Goal: Check status: Check status

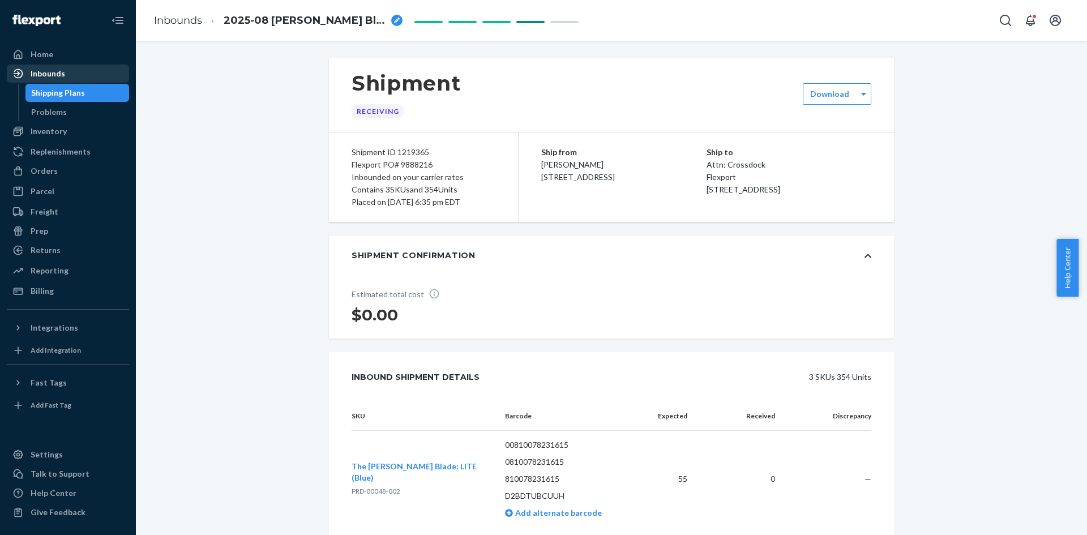
scroll to position [510, 0]
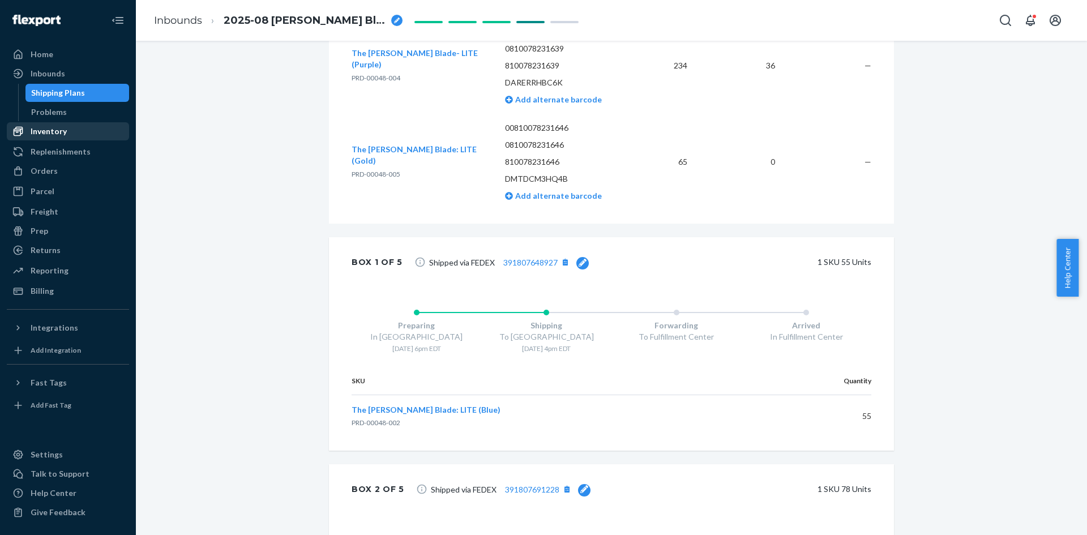
click at [70, 134] on div "Inventory" at bounding box center [68, 131] width 120 height 16
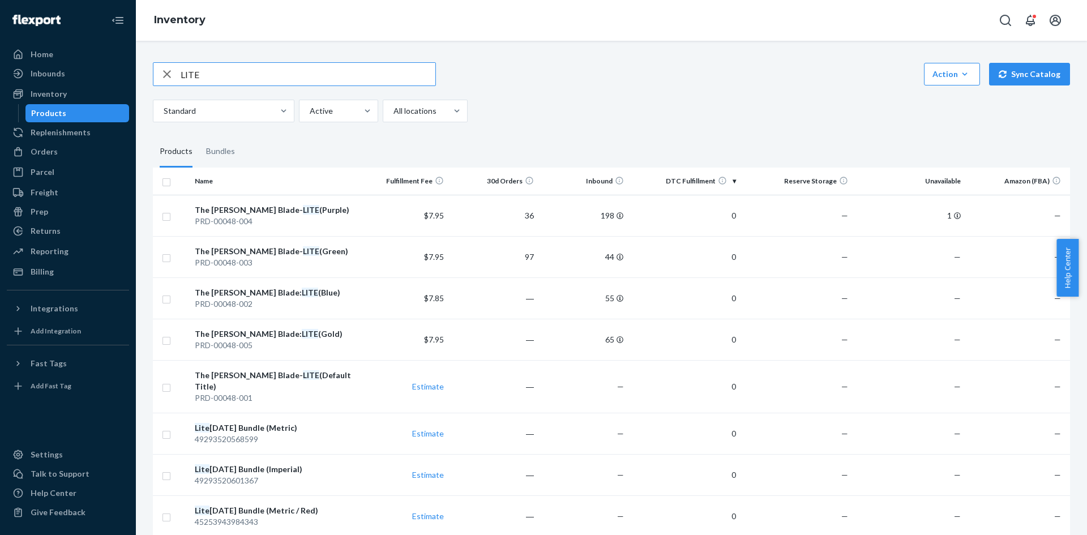
drag, startPoint x: 228, startPoint y: 70, endPoint x: 104, endPoint y: 64, distance: 124.7
click at [104, 64] on div "Home Inbounds Shipping Plans Problems Inventory Products Replenishments Orders …" at bounding box center [543, 267] width 1087 height 535
type input "Notebook"
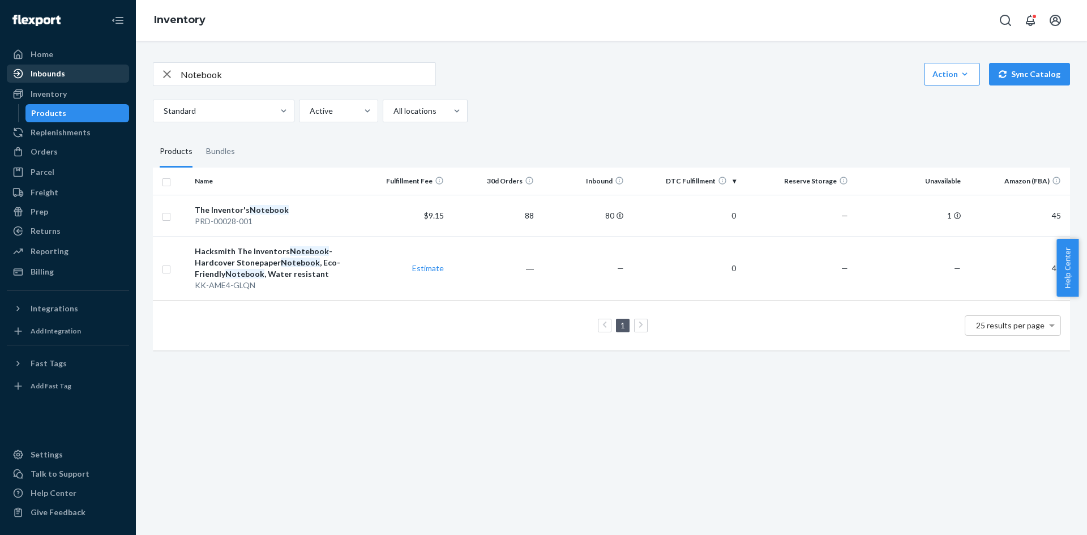
click at [57, 79] on div "Inbounds" at bounding box center [68, 74] width 120 height 16
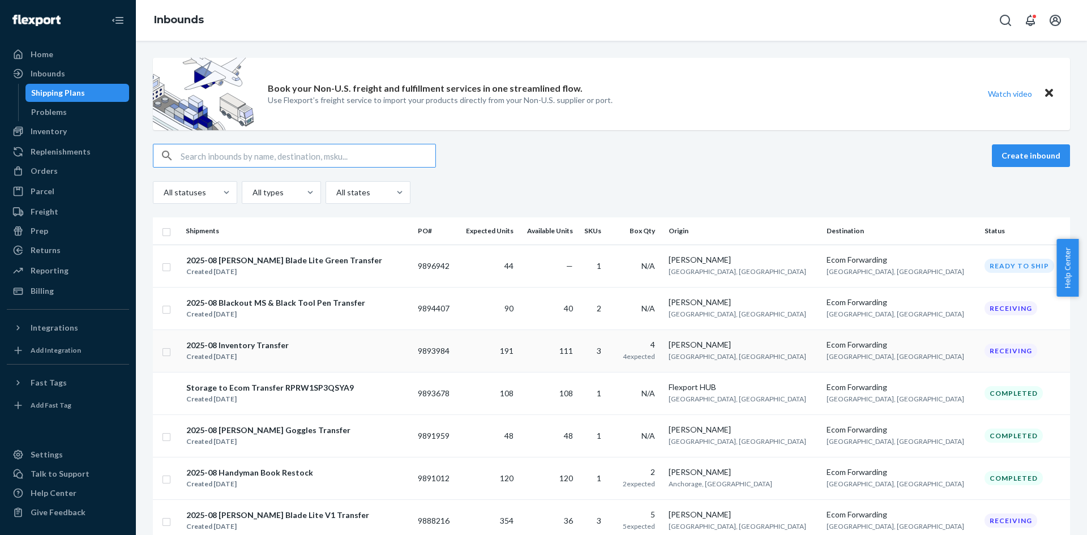
click at [296, 352] on div "2025-08 Inventory Transfer Created [DATE]" at bounding box center [297, 351] width 223 height 24
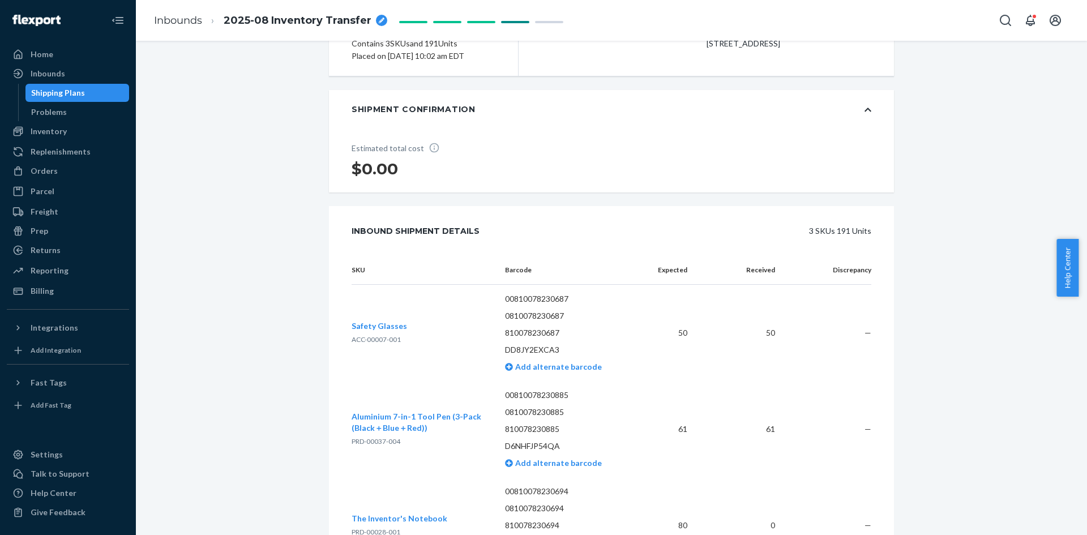
scroll to position [113, 0]
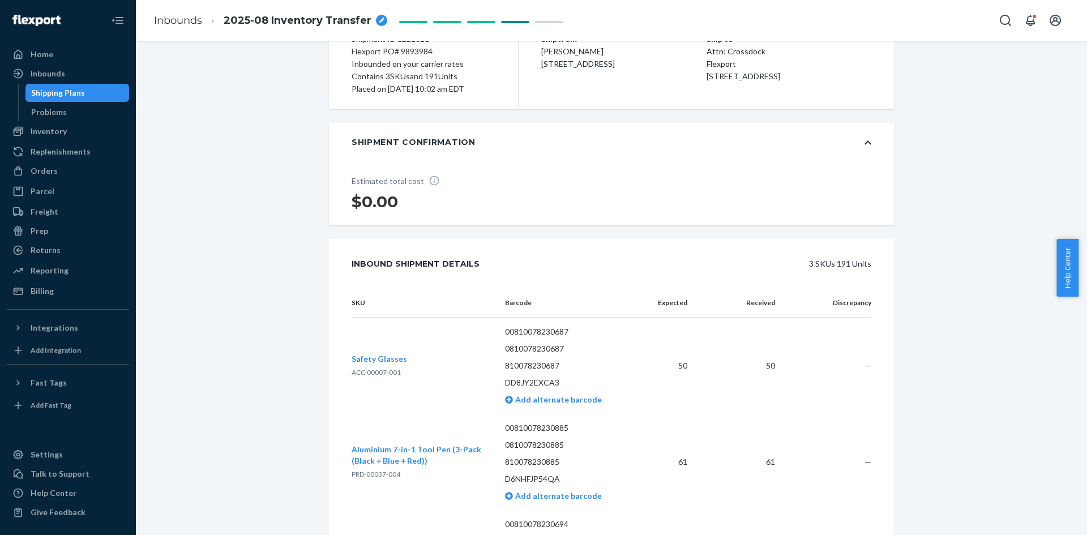
click at [46, 92] on div "Shipping Plans" at bounding box center [58, 92] width 54 height 11
